Goal: Check status: Check status

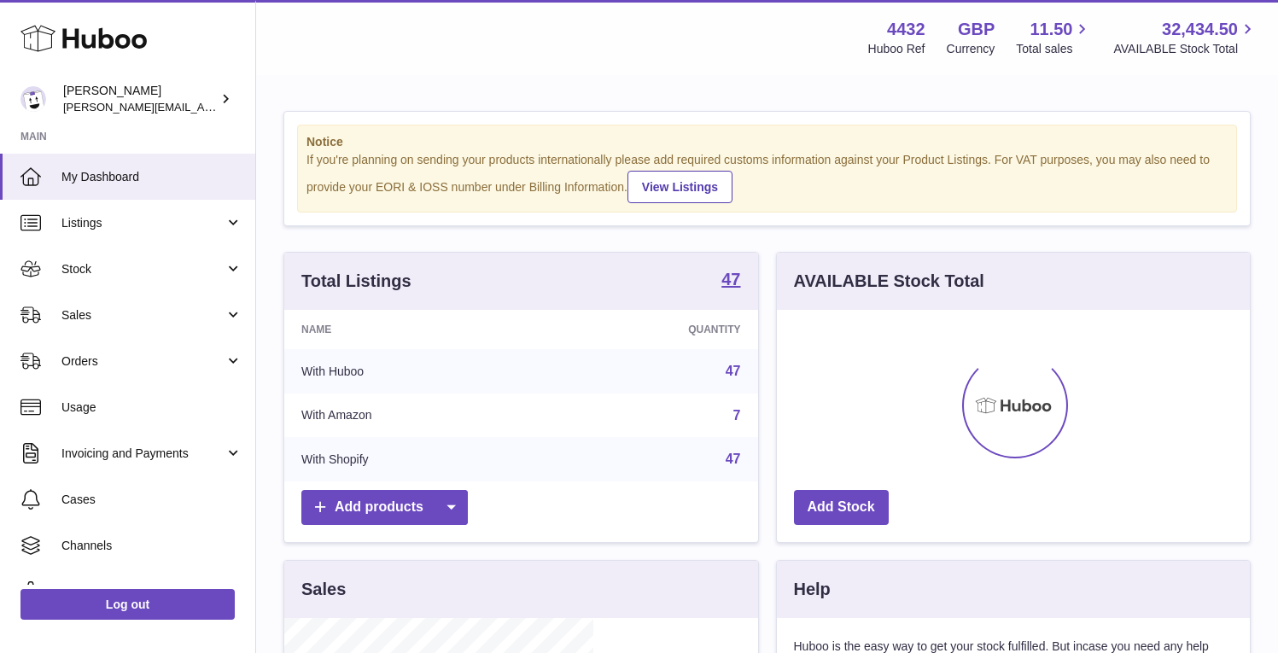
scroll to position [266, 309]
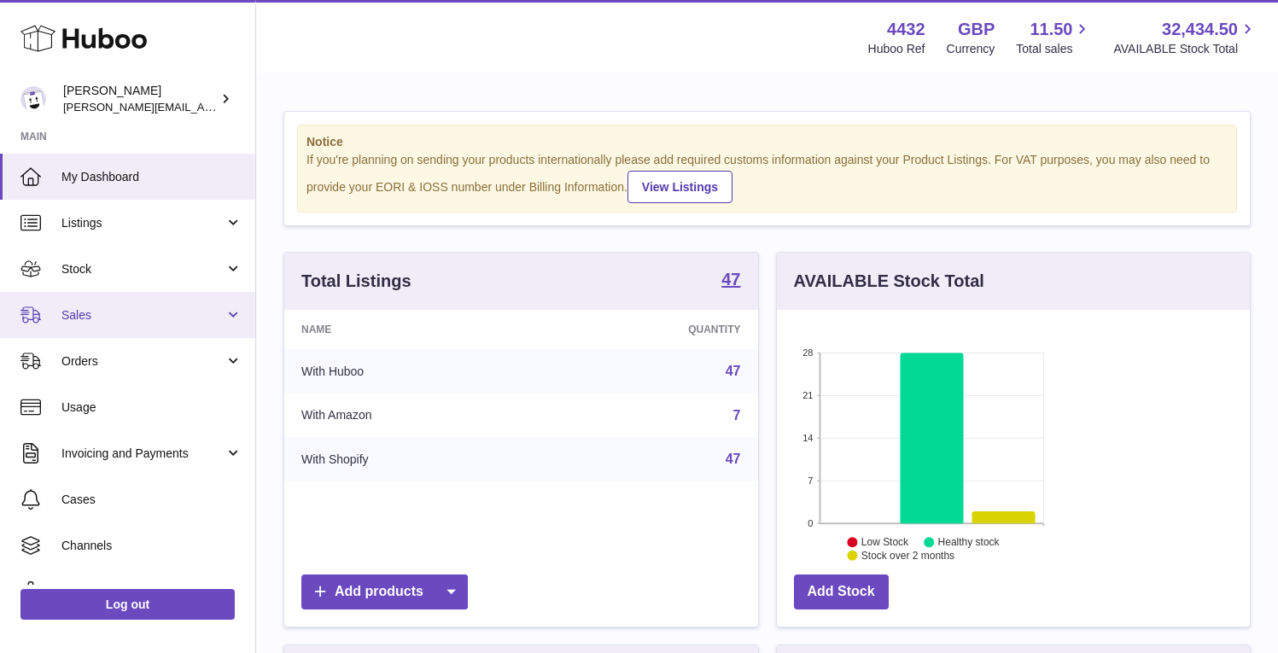
click at [182, 305] on link "Sales" at bounding box center [127, 315] width 255 height 46
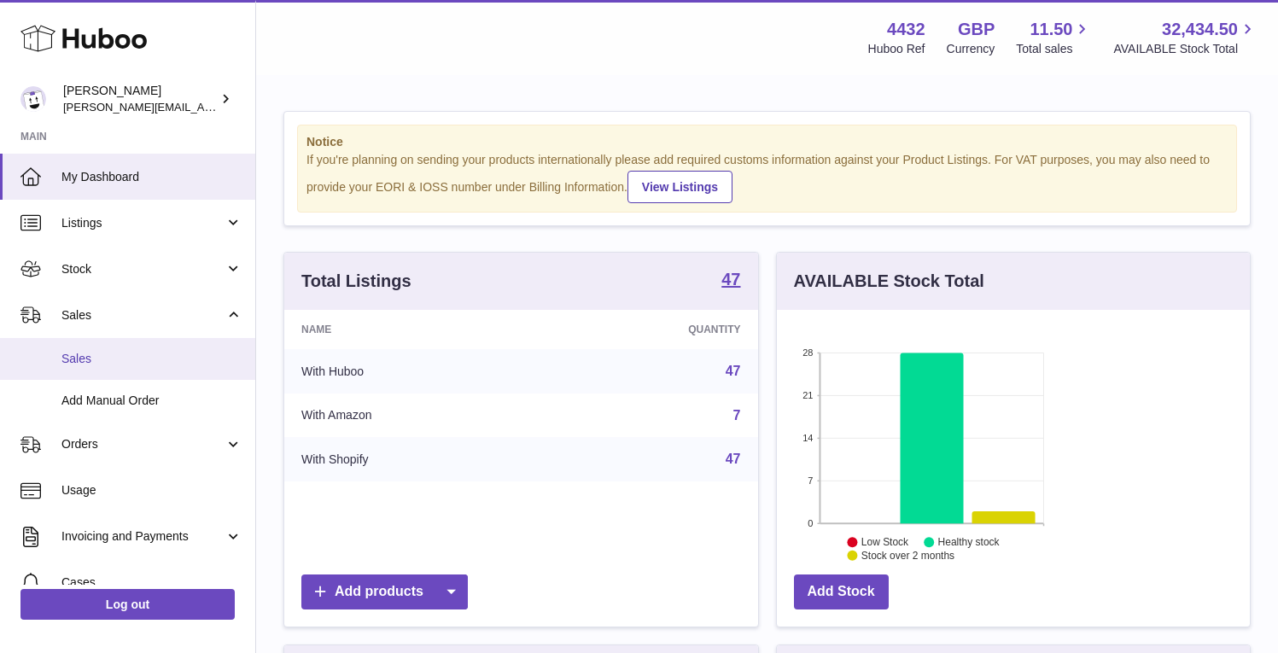
click at [157, 351] on span "Sales" at bounding box center [151, 359] width 181 height 16
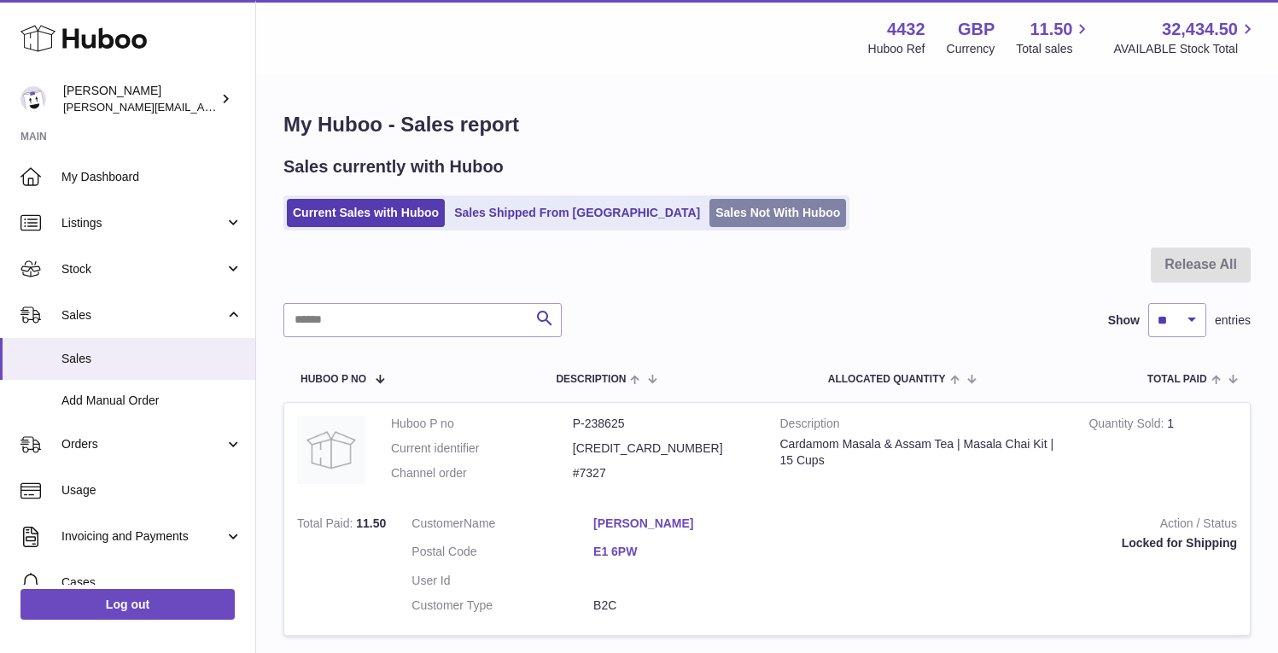
click at [710, 214] on link "Sales Not With Huboo" at bounding box center [778, 213] width 137 height 28
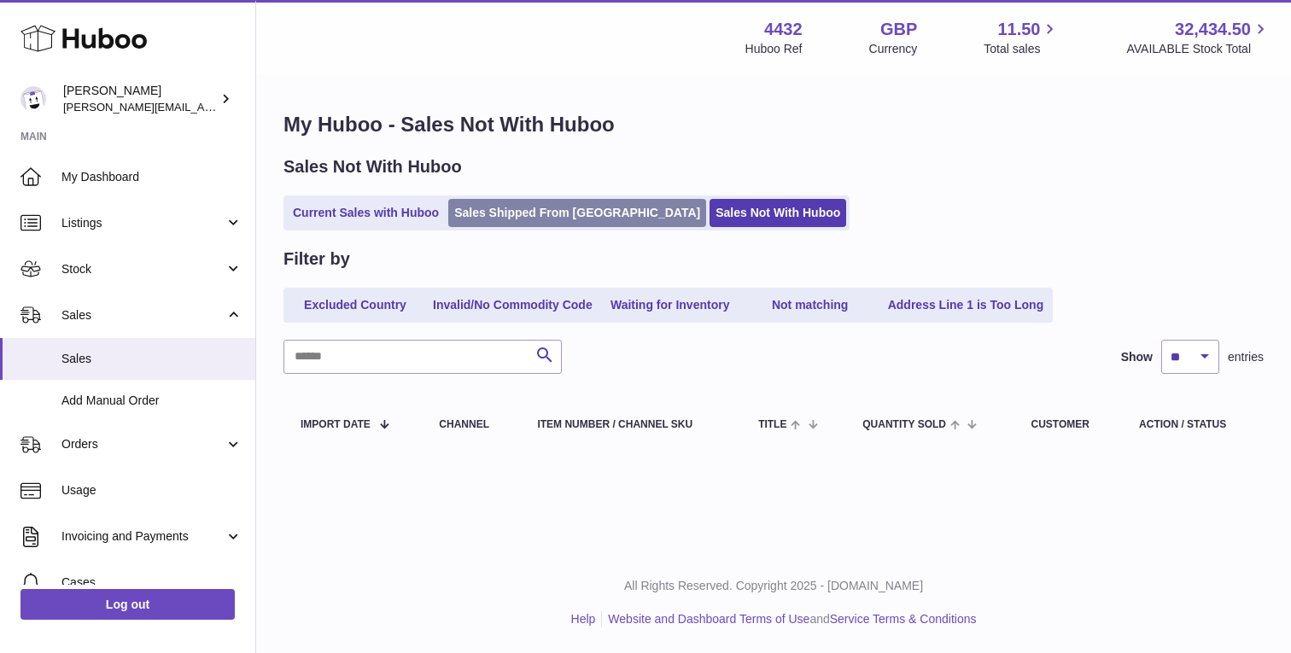
click at [513, 213] on link "Sales Shipped From [GEOGRAPHIC_DATA]" at bounding box center [577, 213] width 258 height 28
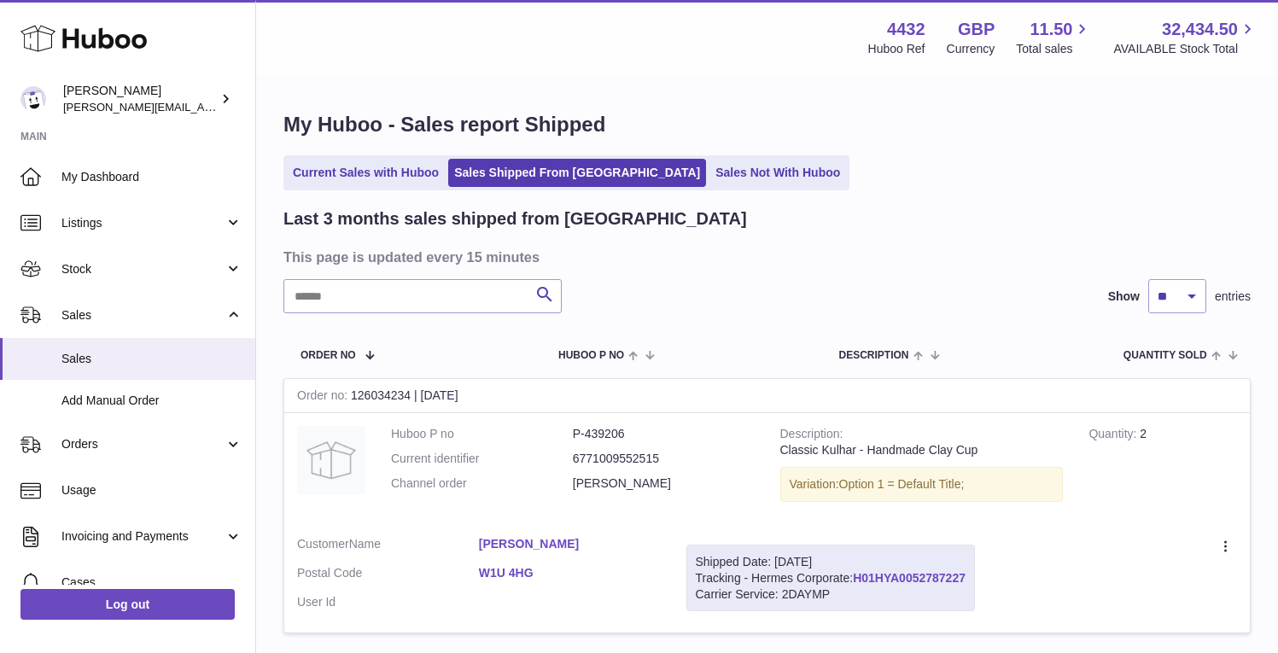
click at [966, 571] on link "H01HYA0052787227" at bounding box center [909, 578] width 113 height 14
click at [710, 178] on link "Sales Not With Huboo" at bounding box center [778, 173] width 137 height 28
